Goal: Transaction & Acquisition: Subscribe to service/newsletter

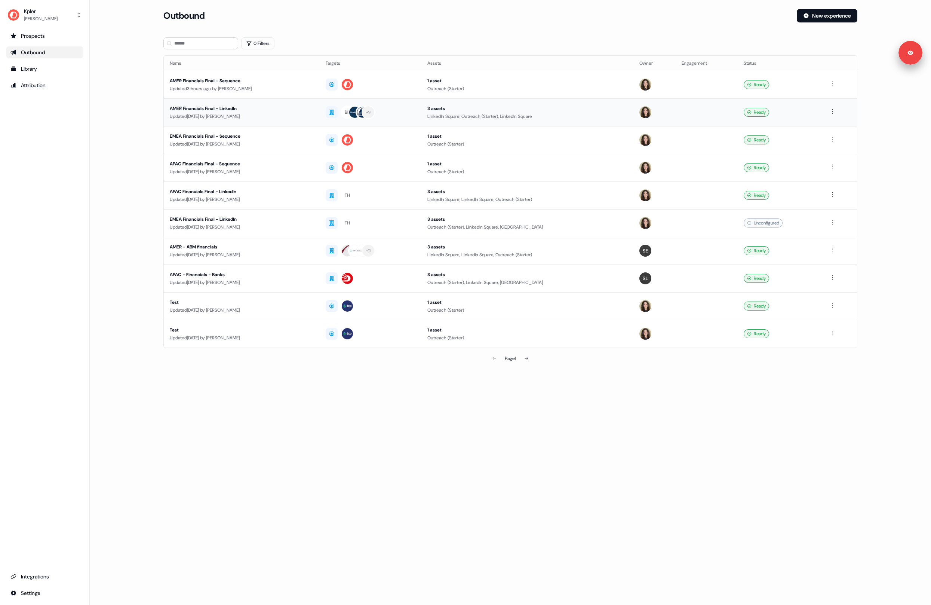
click at [311, 119] on div "Updated [DATE] by [PERSON_NAME]" at bounding box center [242, 116] width 144 height 7
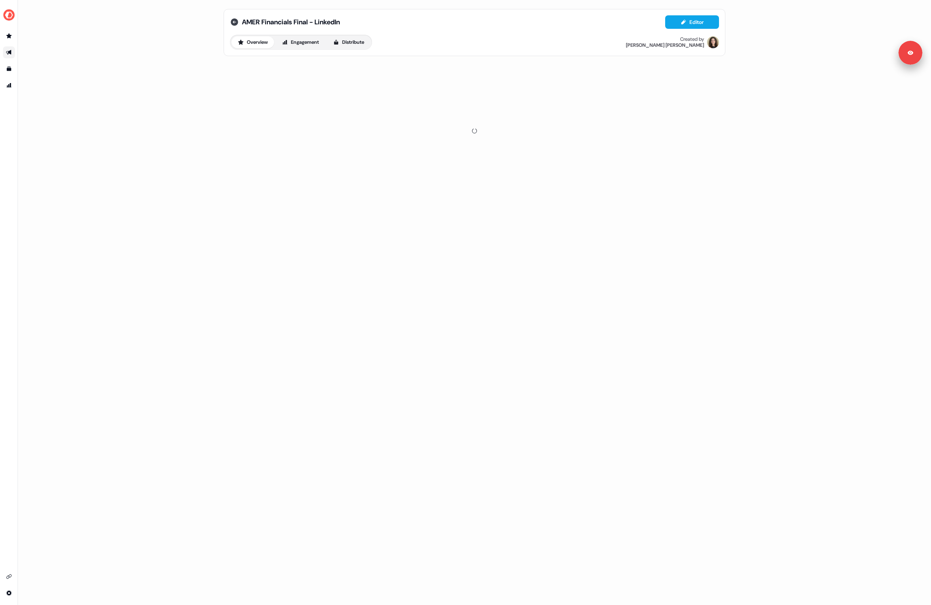
click at [236, 20] on icon at bounding box center [234, 21] width 7 height 7
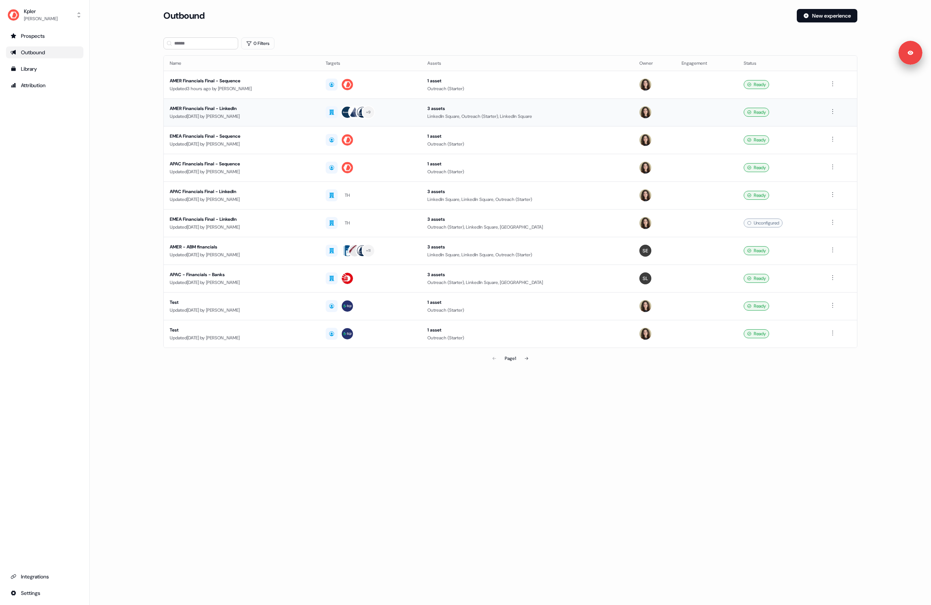
click at [286, 125] on td "AMER Financials Final - LinkedIn Updated 5 days ago by Jordan Howard" at bounding box center [242, 112] width 156 height 28
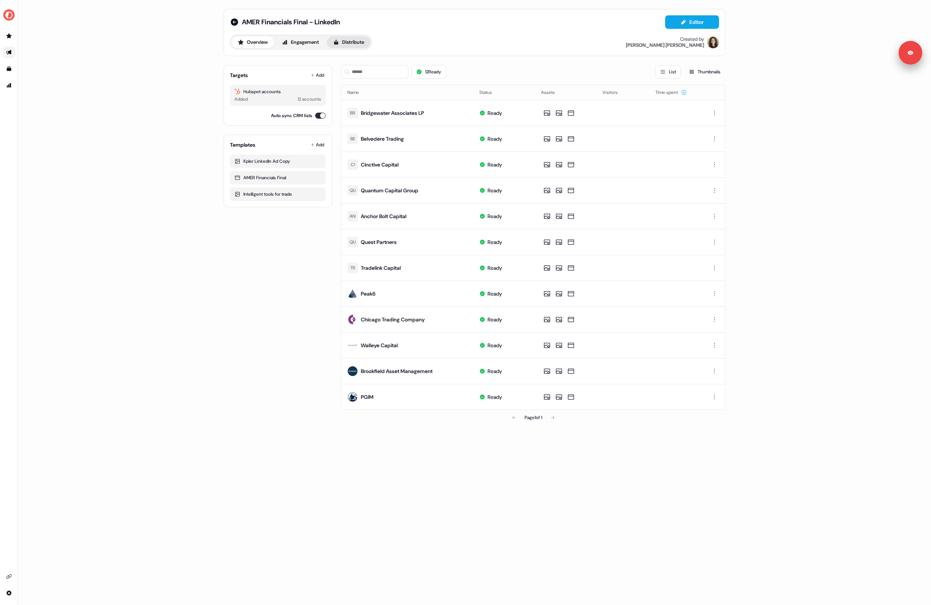
click at [348, 36] on button "Distribute" at bounding box center [349, 42] width 44 height 12
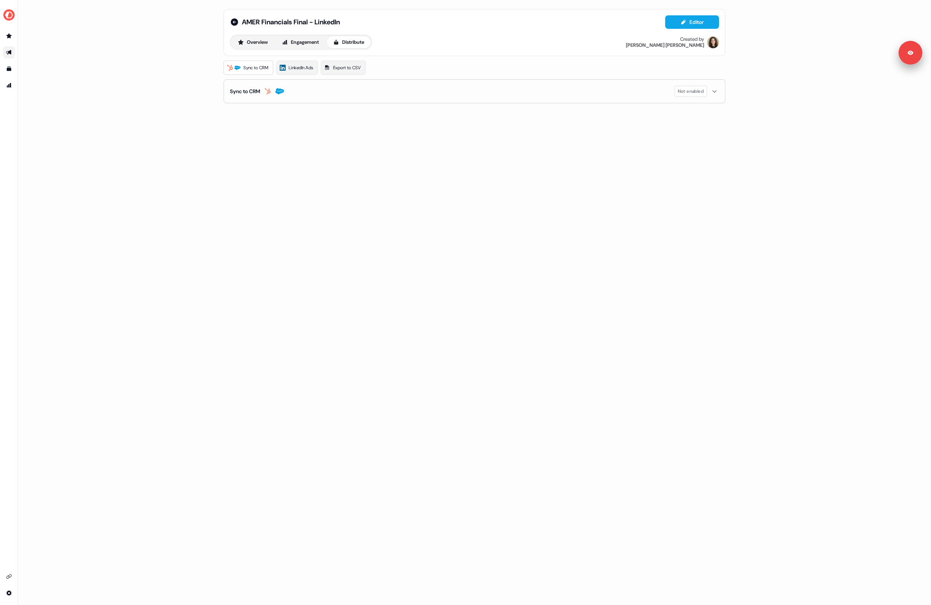
click at [579, 93] on button "Sync to CRM Not enabled" at bounding box center [474, 91] width 489 height 23
click at [299, 68] on span "LinkedIn Ads" at bounding box center [301, 67] width 24 height 7
click at [137, 80] on div "AMER Financials Final - LinkedIn Editor Overview Engagement Distribute Created …" at bounding box center [474, 302] width 913 height 605
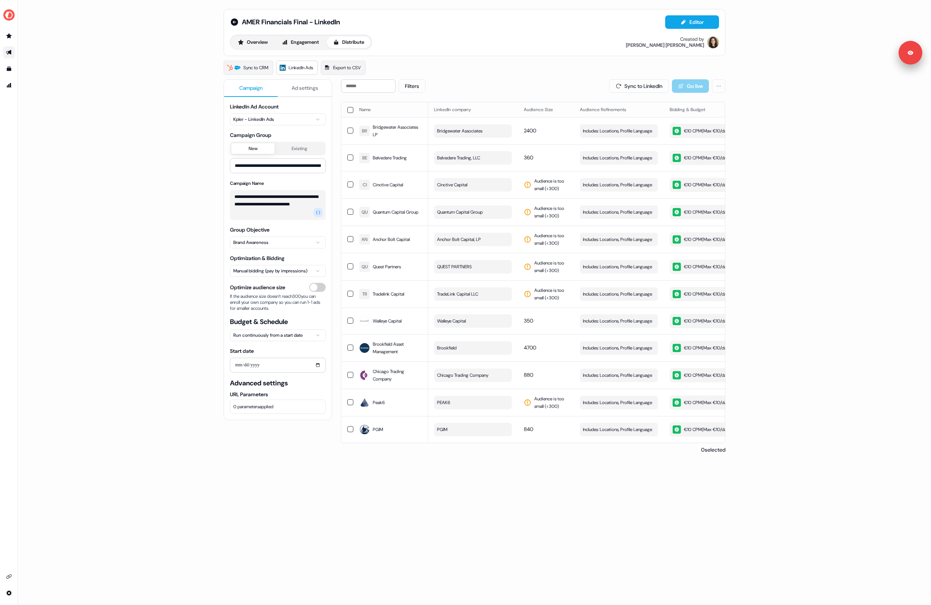
drag, startPoint x: 138, startPoint y: 125, endPoint x: 39, endPoint y: 59, distance: 118.0
click at [136, 124] on div "**********" at bounding box center [474, 302] width 913 height 605
click at [5, 18] on img "side nav menu" at bounding box center [9, 15] width 12 height 12
click at [159, 30] on div "**********" at bounding box center [465, 302] width 931 height 605
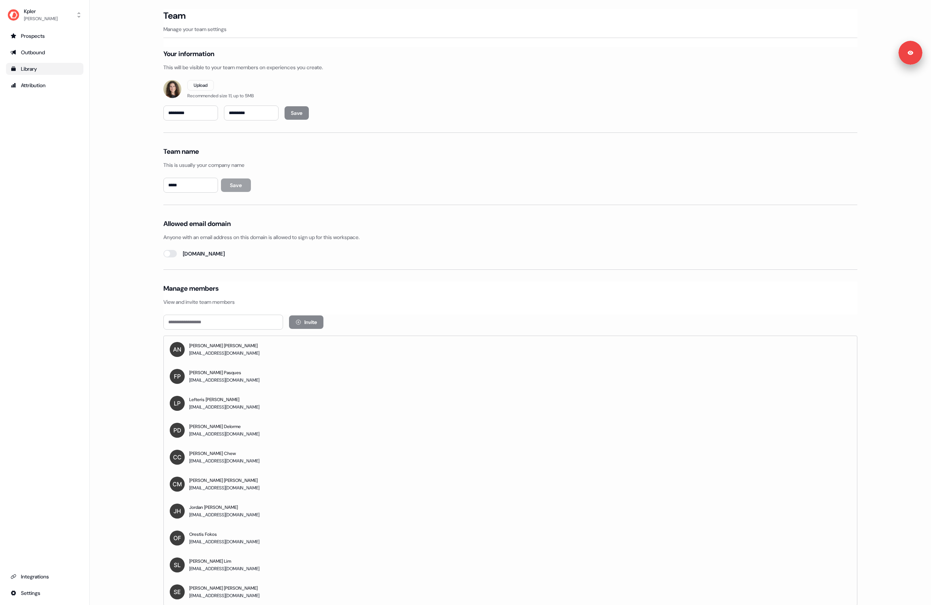
click at [24, 68] on div "Library" at bounding box center [44, 68] width 68 height 7
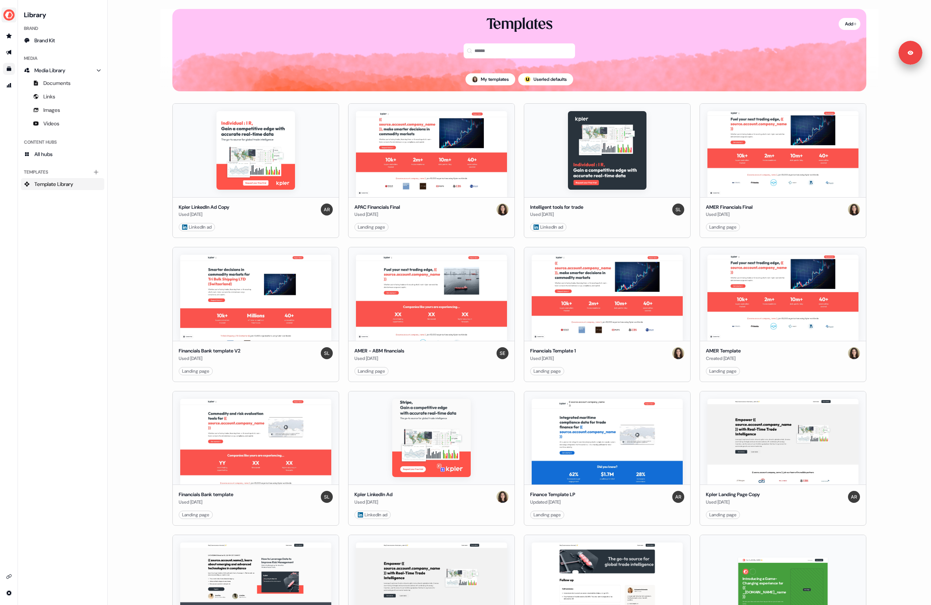
click at [13, 14] on img "side nav menu" at bounding box center [9, 15] width 12 height 12
click at [39, 60] on div "Logout" at bounding box center [38, 61] width 71 height 13
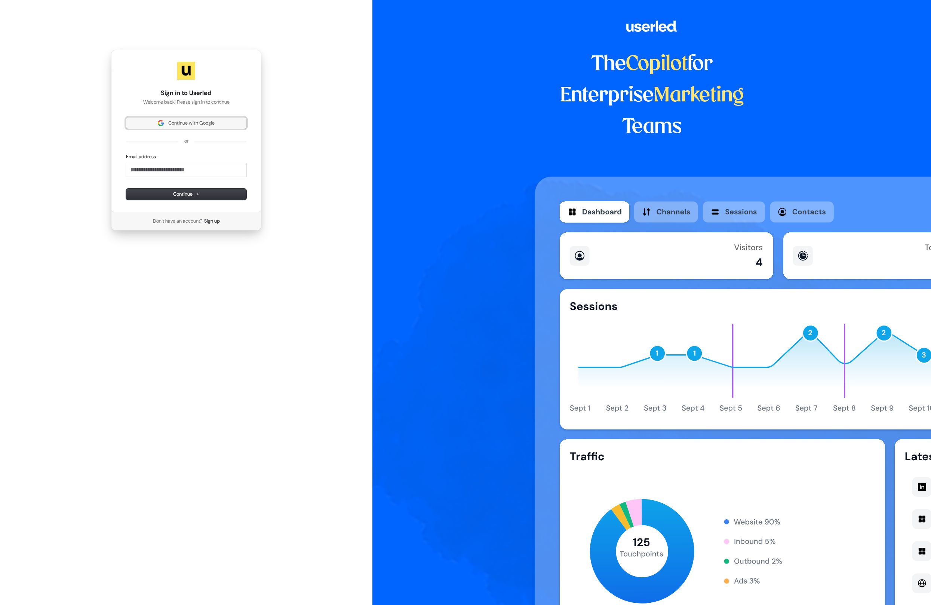
click at [196, 121] on span "Continue with Google" at bounding box center [191, 123] width 46 height 7
click at [312, 155] on div "Sign in to Userled Welcome back! Please sign in to continue Continue with Googl…" at bounding box center [186, 140] width 373 height 281
click at [316, 153] on div "Sign in to Userled Welcome back! Please sign in to continue Continue with Googl…" at bounding box center [186, 140] width 373 height 281
